Goal: Information Seeking & Learning: Learn about a topic

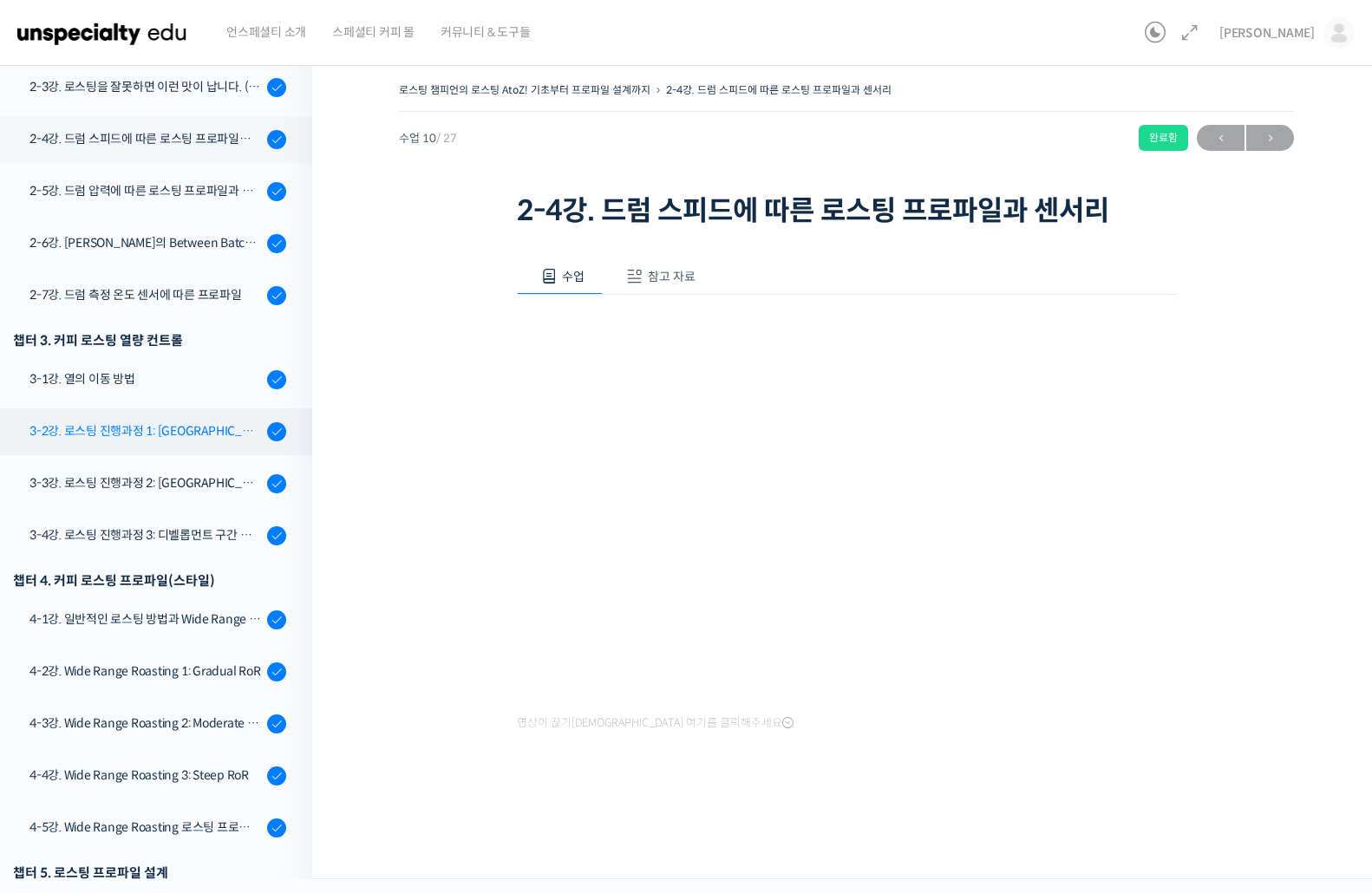
scroll to position [691, 0]
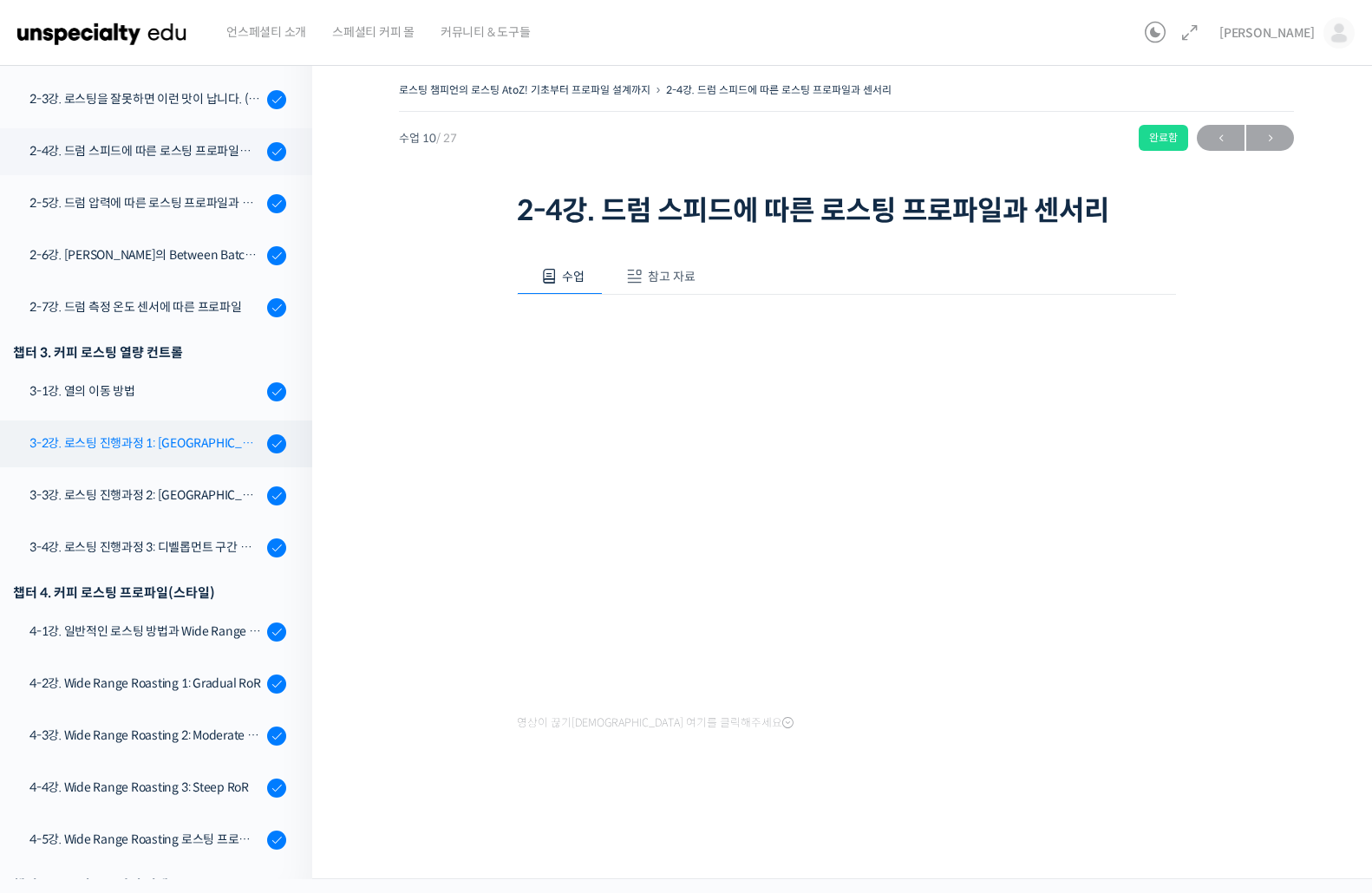
click at [197, 447] on div "3-2강. 로스팅 진행과정 1: [GEOGRAPHIC_DATA] 구간 열량 컨트롤" at bounding box center [146, 443] width 232 height 19
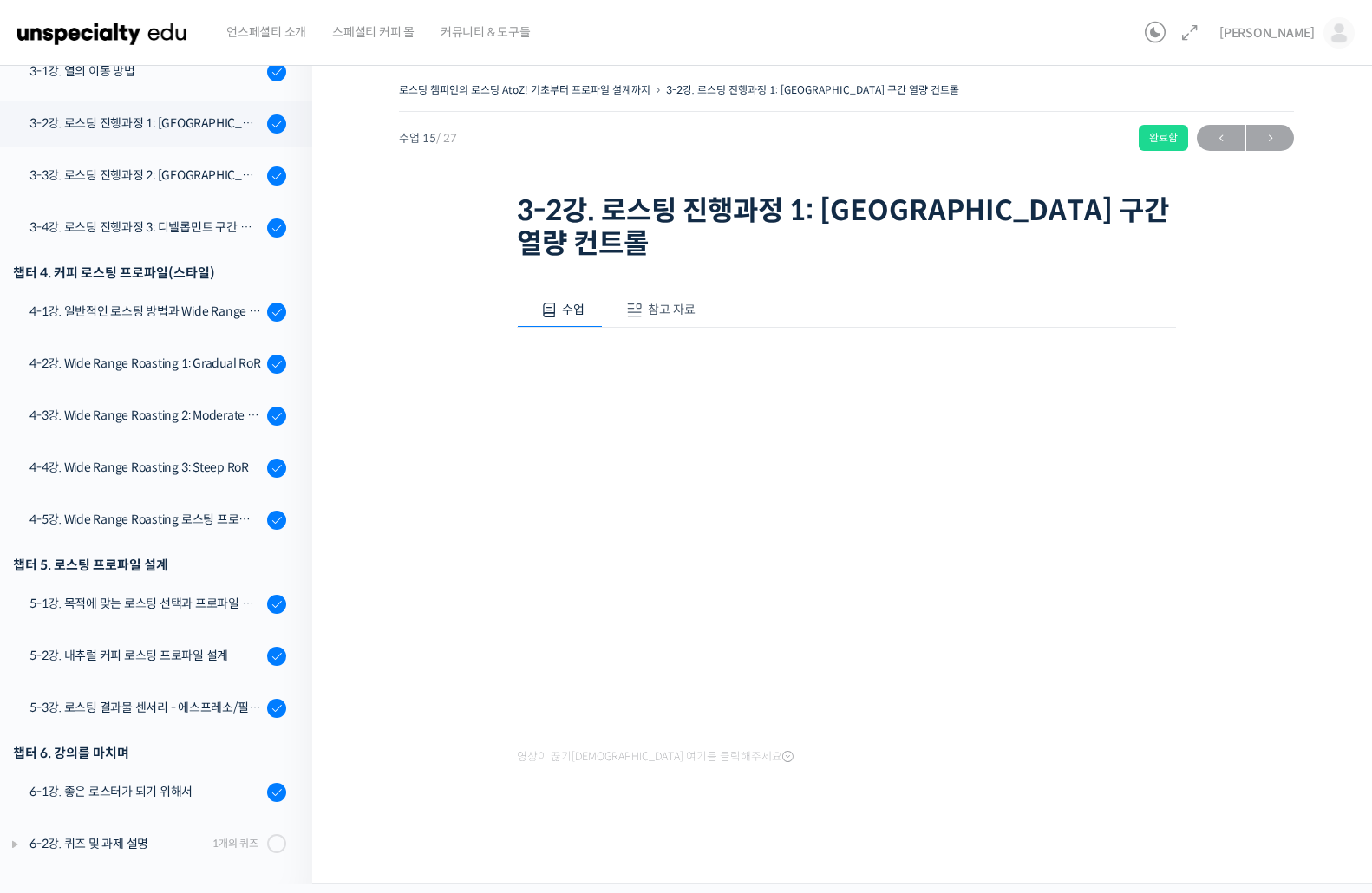
scroll to position [811, 0]
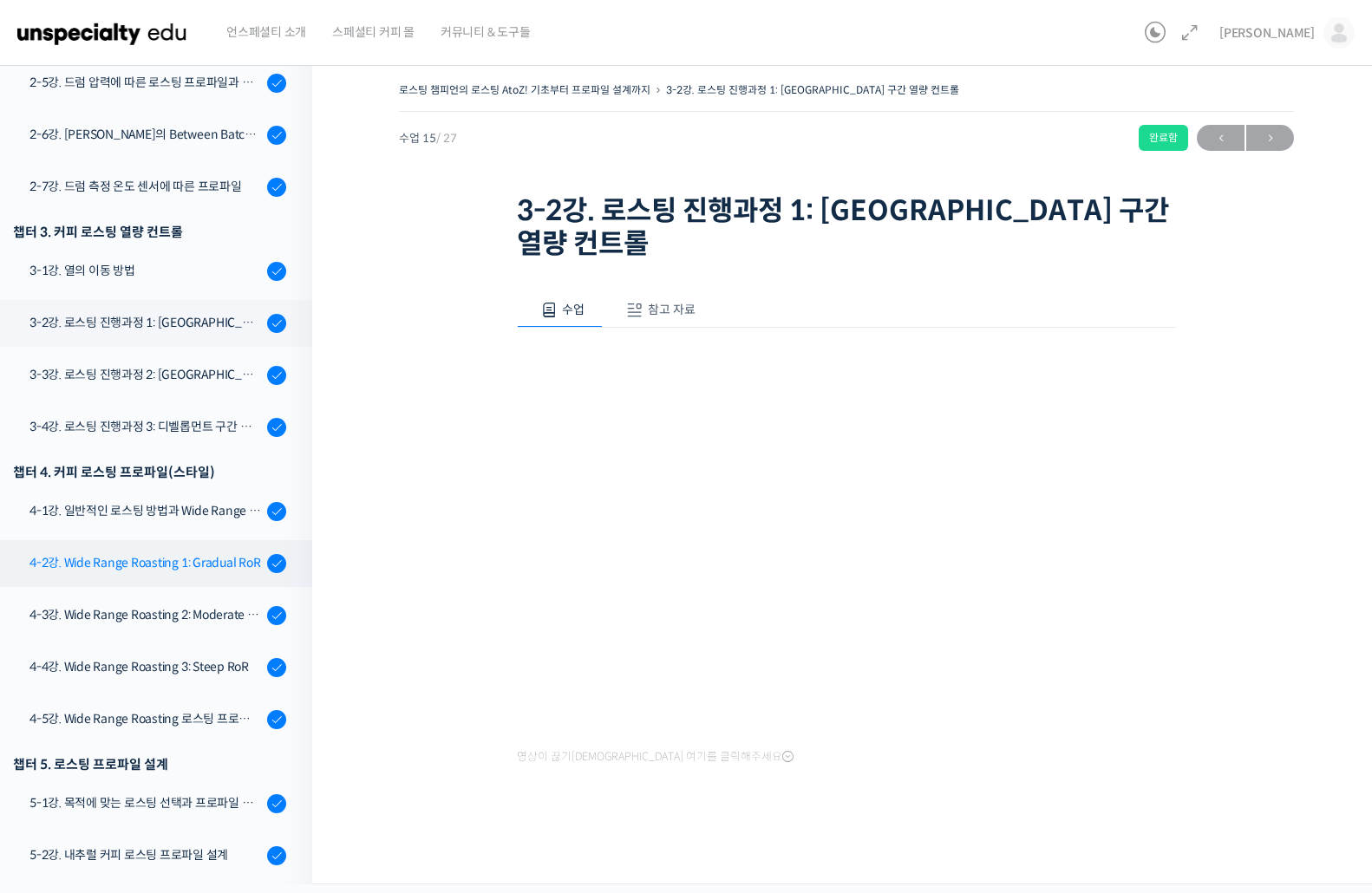
drag, startPoint x: 175, startPoint y: 520, endPoint x: 260, endPoint y: 545, distance: 88.6
click at [175, 520] on link "4-1강. 일반적인 로스팅 방법과 Wide Range Roasting" at bounding box center [151, 511] width 321 height 47
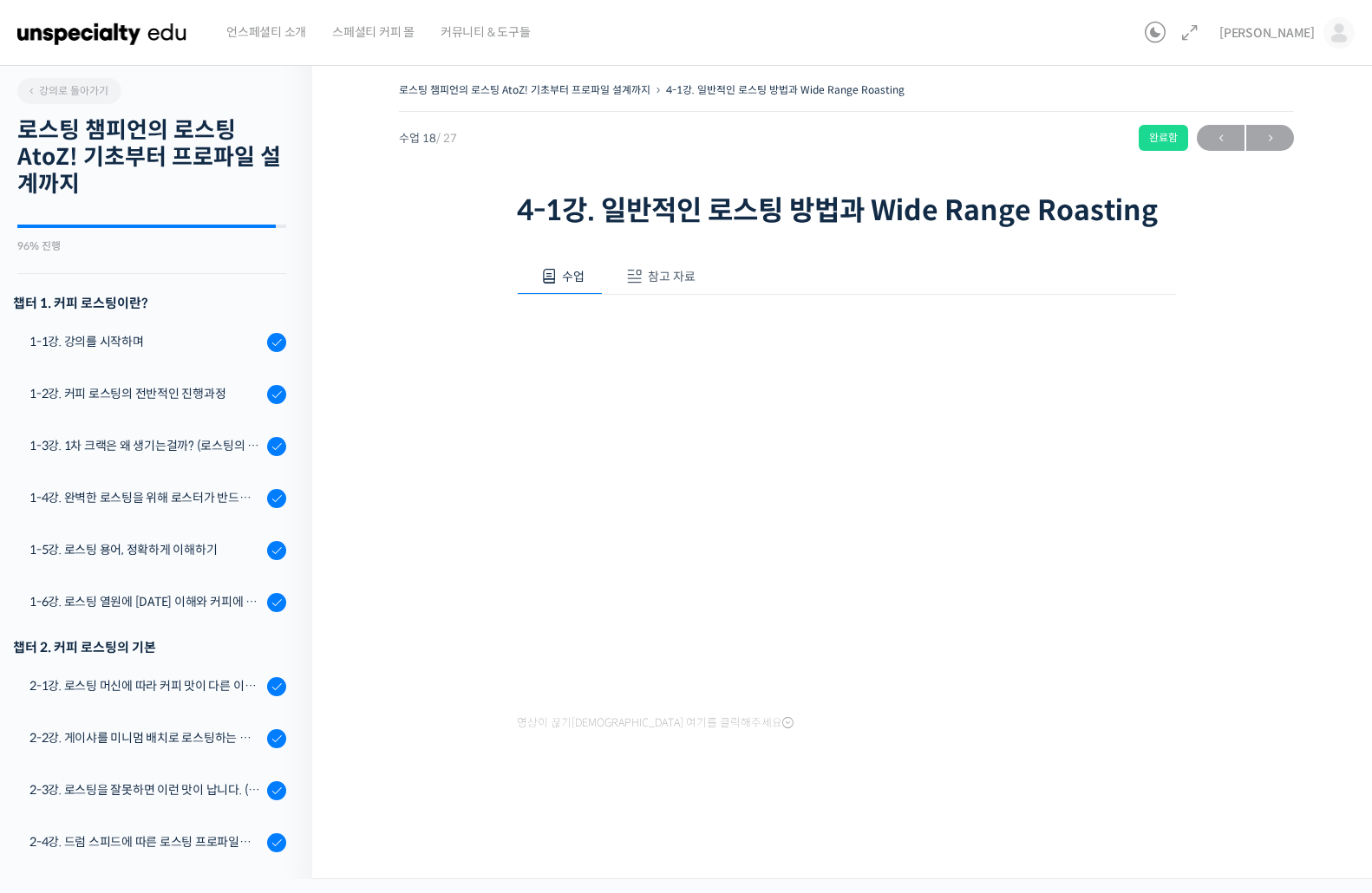
scroll to position [1011, 0]
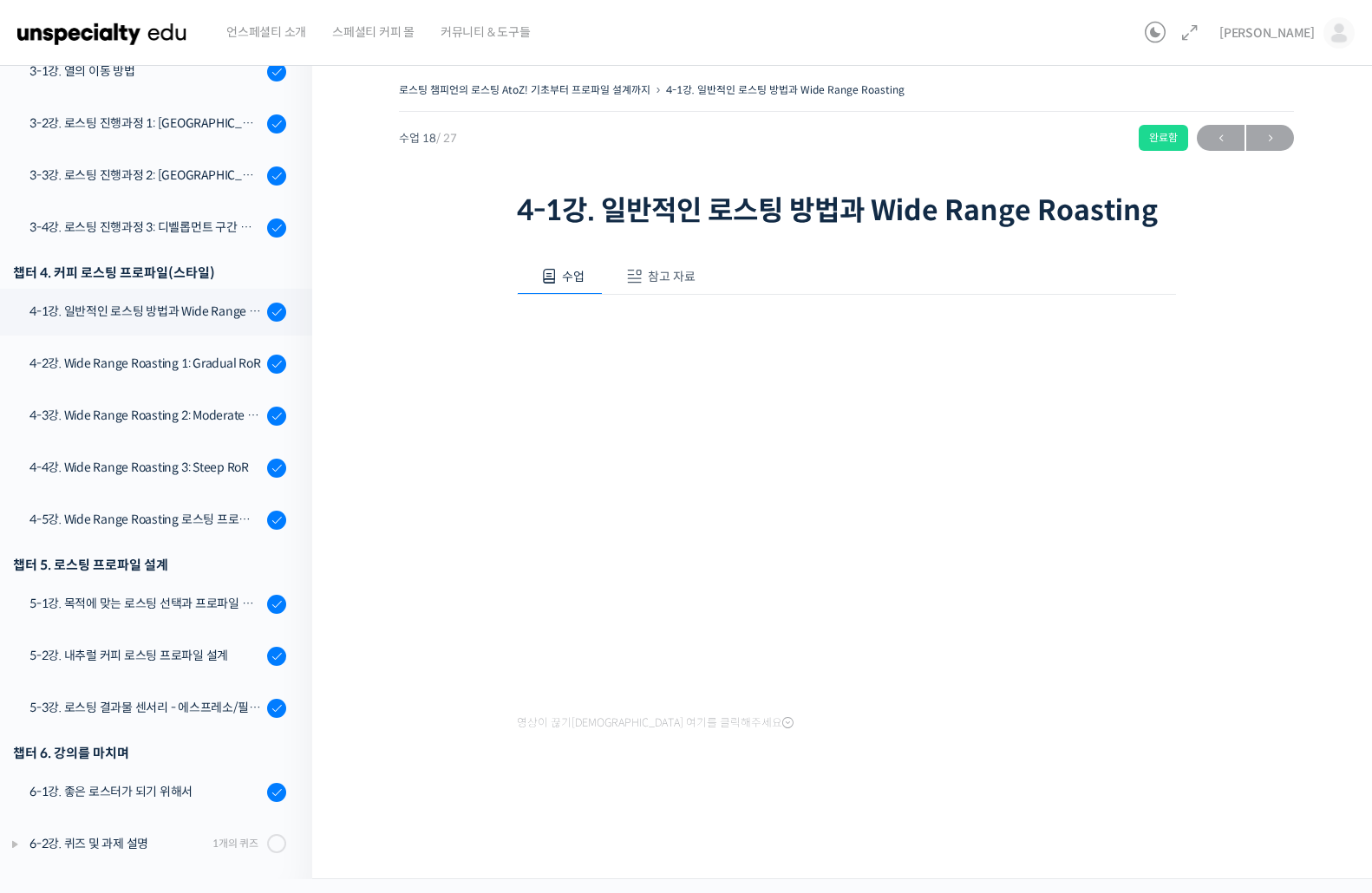
drag, startPoint x: 1264, startPoint y: 607, endPoint x: 1169, endPoint y: 665, distance: 111.3
click at [1264, 607] on div "로스팅 챔피언의 로스팅 AtoZ! 기초부터 프로파일 설계까지 4-1강. 일반적인 로스팅 방법과 Wide Range Roasting 완료함 수업…" at bounding box center [846, 446] width 895 height 737
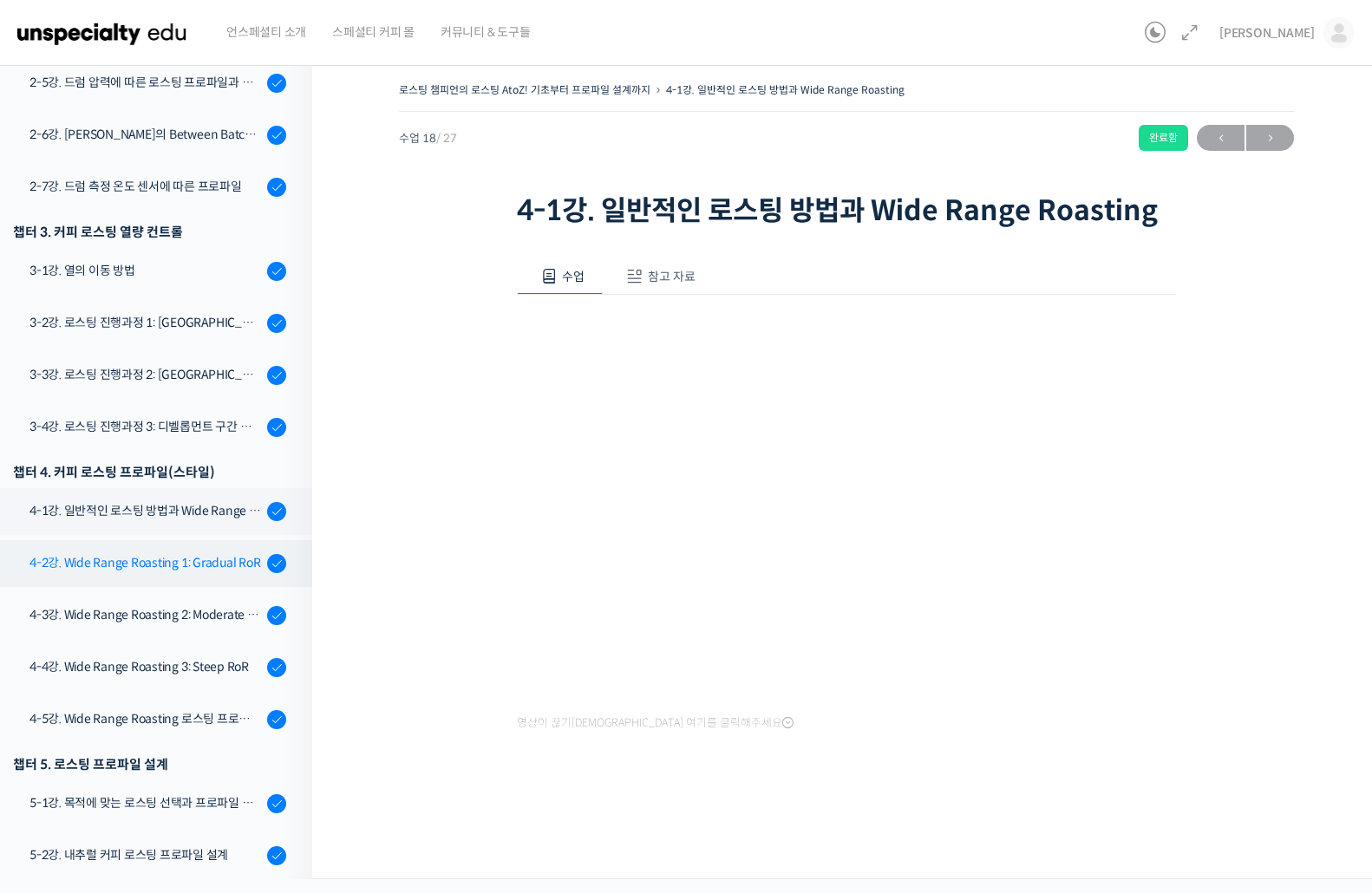
click at [141, 555] on div "4-2강. Wide Range Roasting 1: Gradual RoR" at bounding box center [146, 563] width 232 height 19
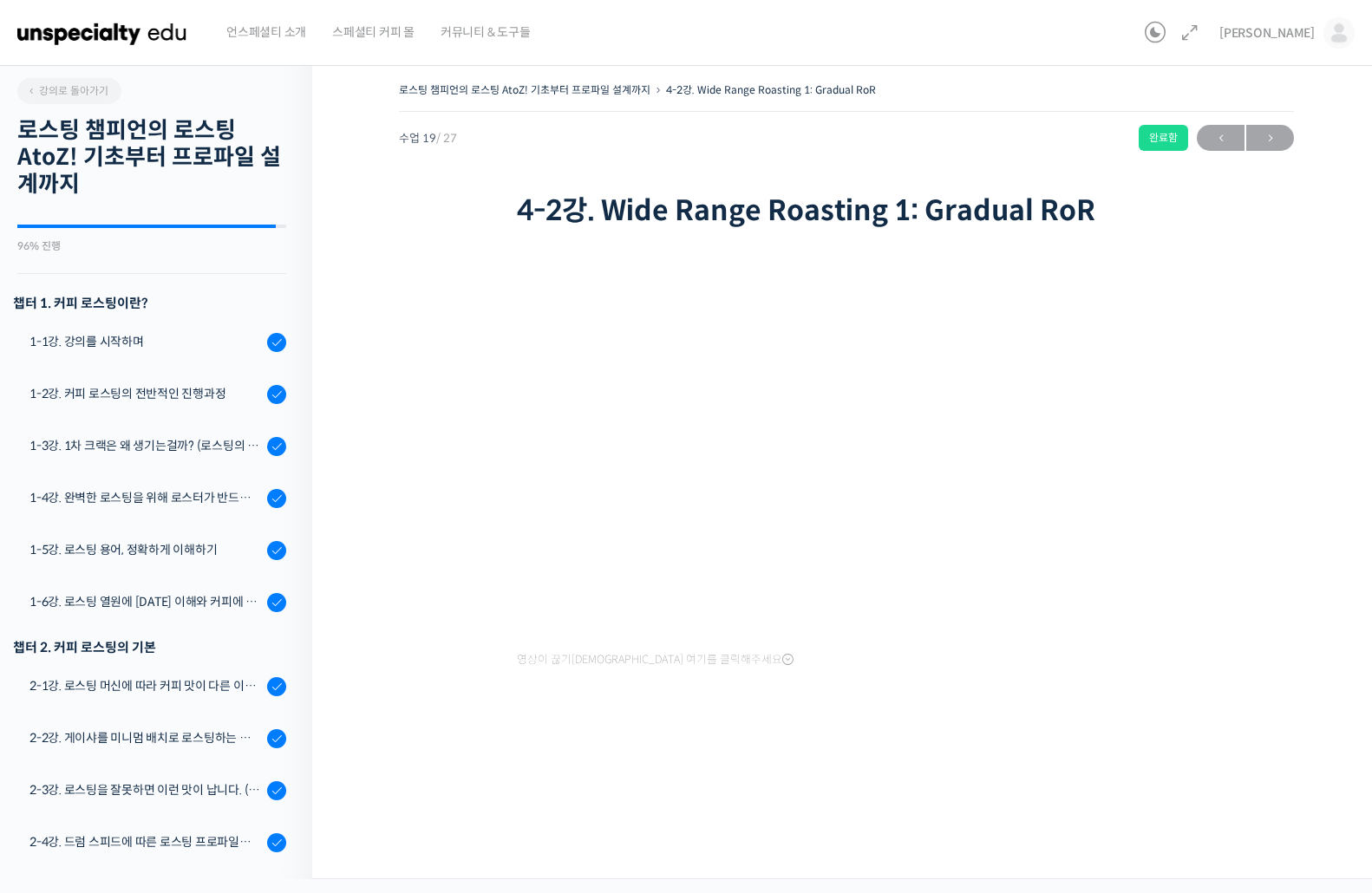
scroll to position [1011, 0]
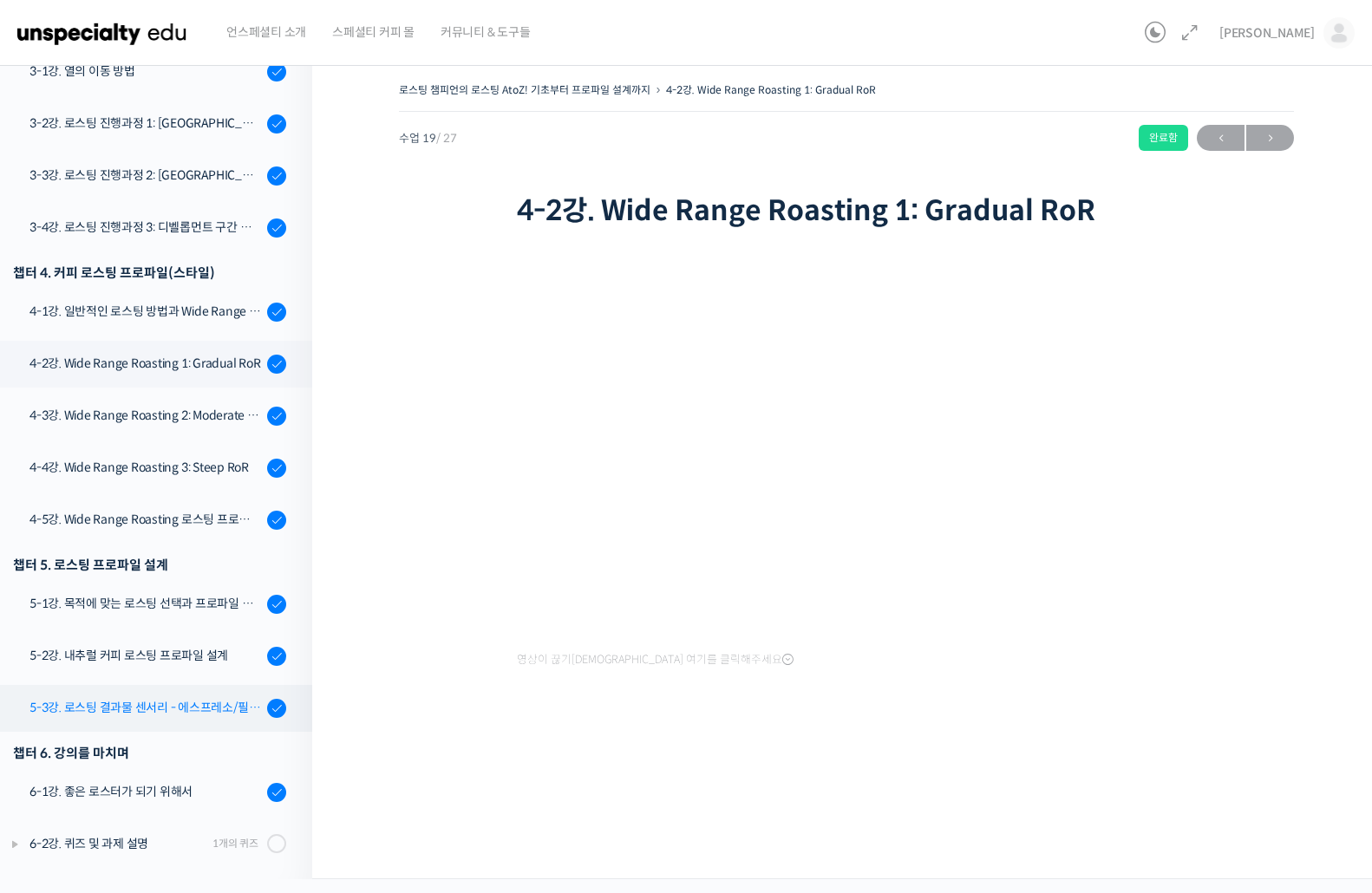
drag, startPoint x: 192, startPoint y: 709, endPoint x: 256, endPoint y: 714, distance: 64.2
click at [193, 709] on div "5-3강. 로스팅 결과물 센서리 - 에스프레소/필터 커피" at bounding box center [146, 708] width 232 height 19
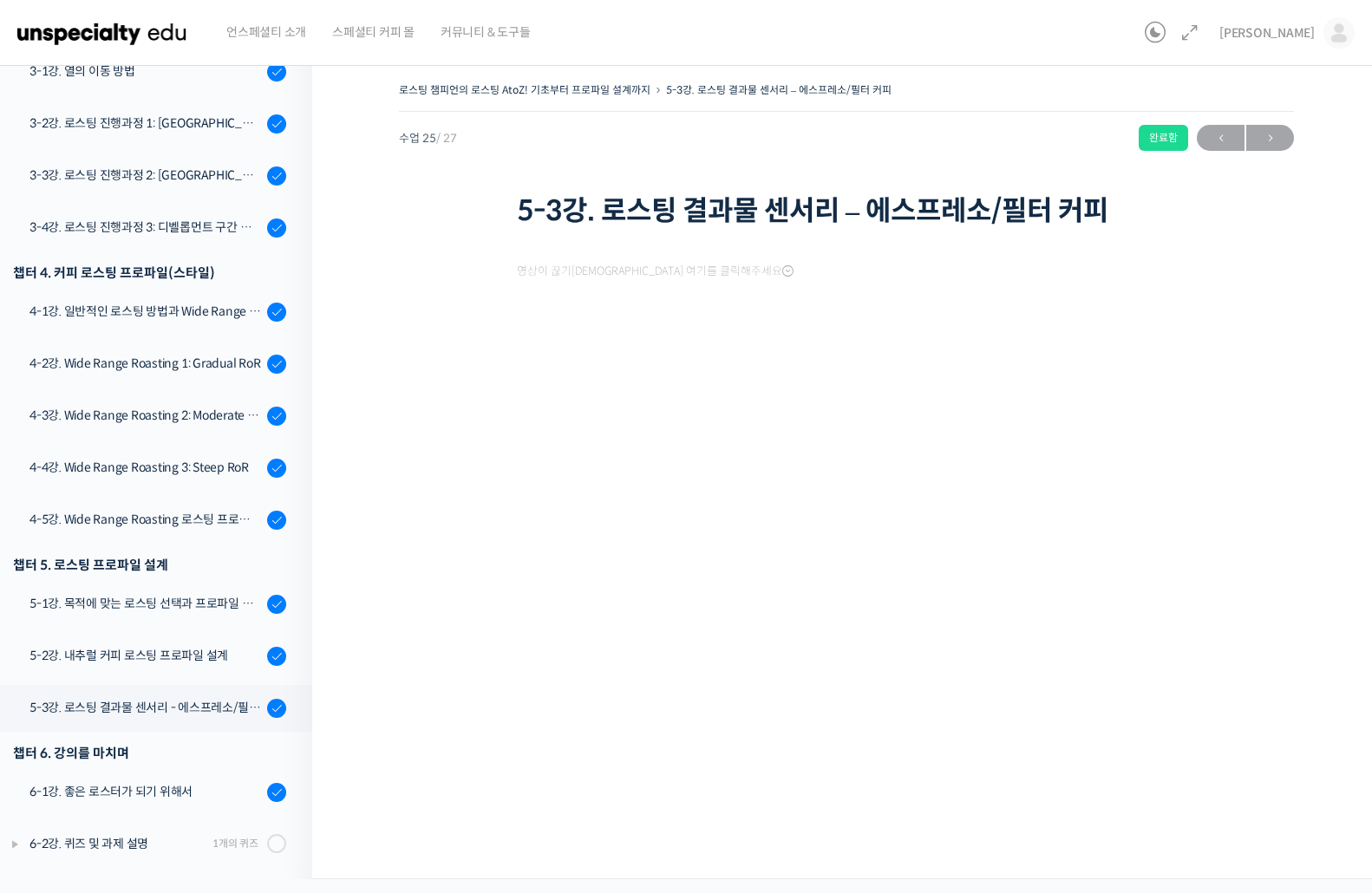
scroll to position [1011, 0]
click at [222, 515] on div "4-5강. Wide Range Roasting 로스팅 프로파일 비교" at bounding box center [146, 519] width 232 height 19
